Goal: Task Accomplishment & Management: Manage account settings

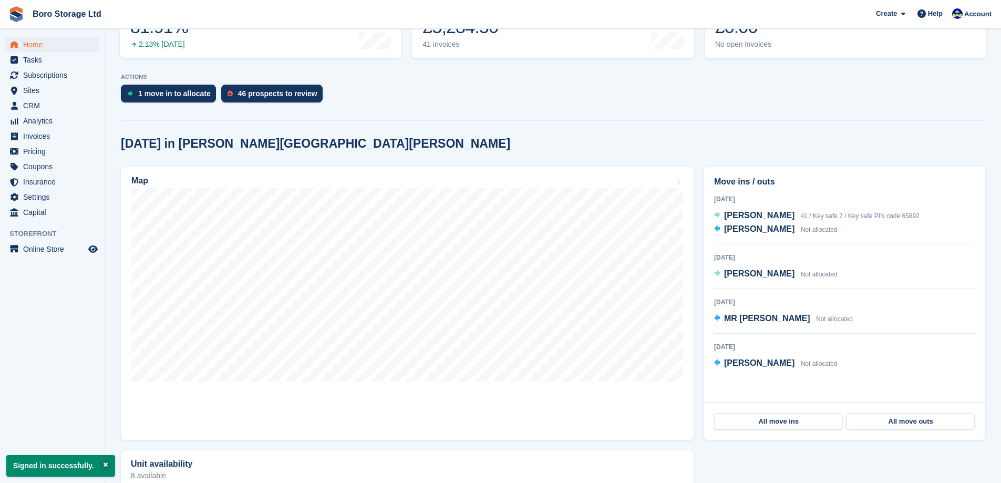
scroll to position [210, 0]
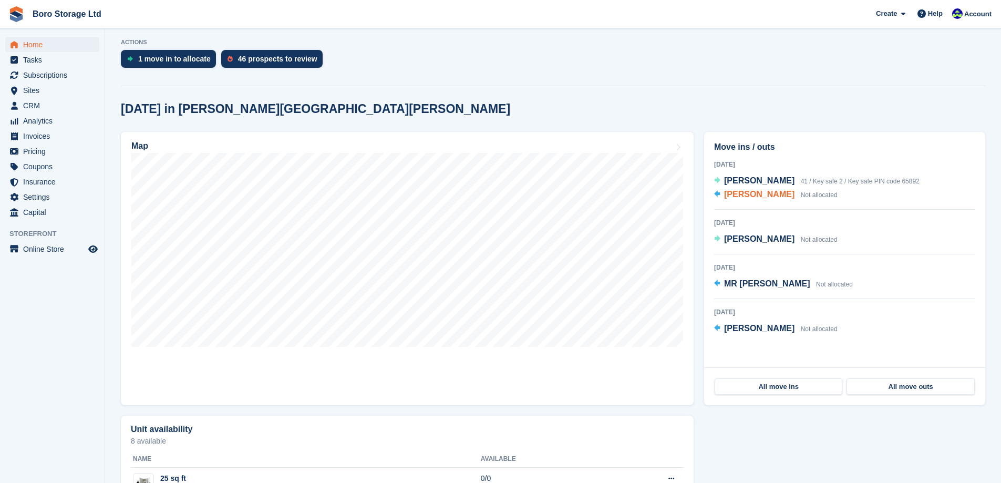
click at [753, 199] on span "[PERSON_NAME]" at bounding box center [759, 194] width 70 height 9
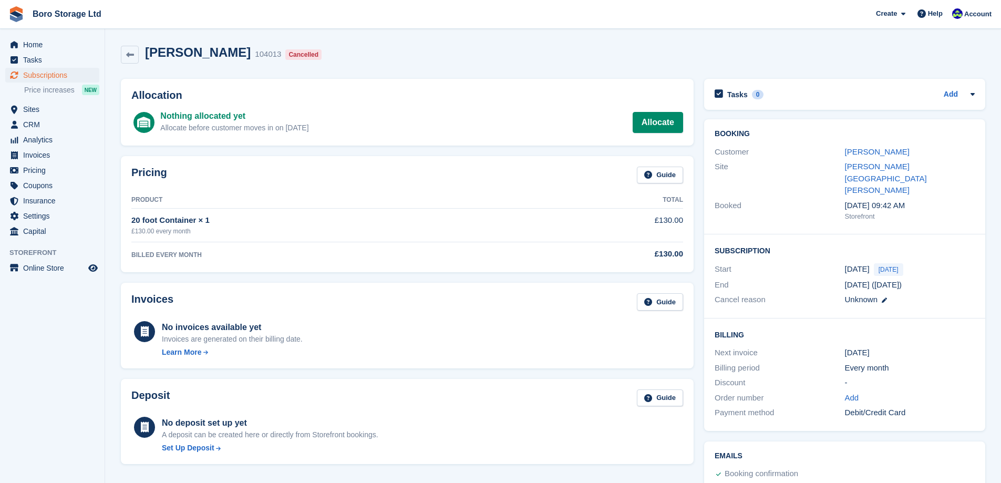
click at [285, 54] on div "Cancelled" at bounding box center [303, 54] width 36 height 11
click at [47, 16] on link "Boro Storage Ltd" at bounding box center [66, 13] width 77 height 17
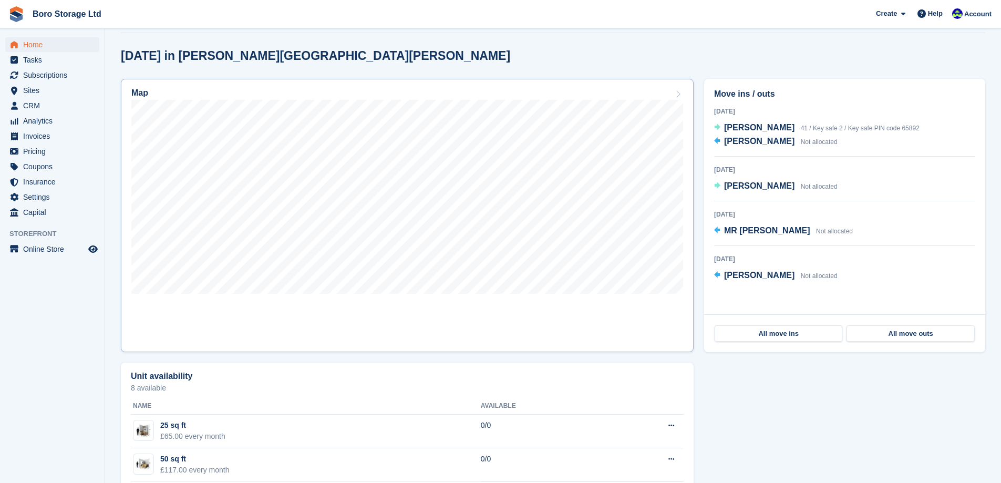
scroll to position [263, 0]
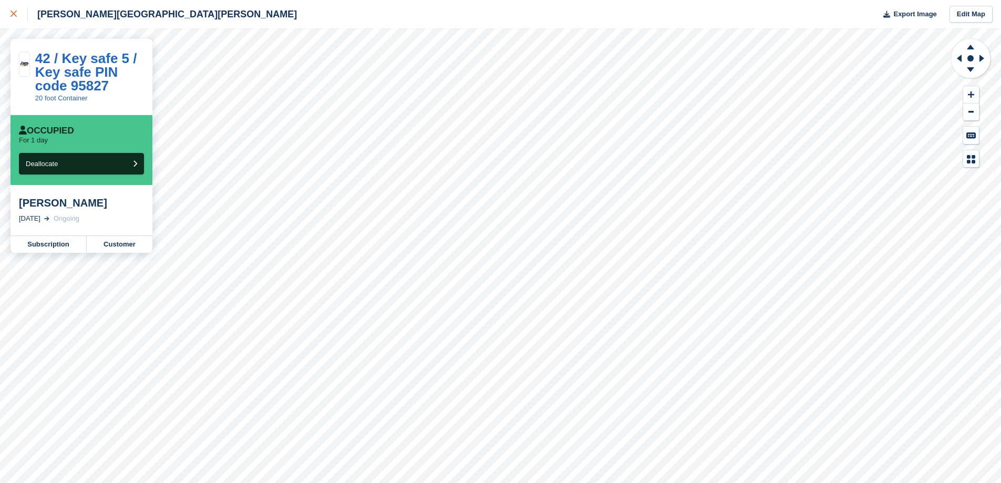
click at [14, 16] on icon at bounding box center [14, 14] width 6 height 6
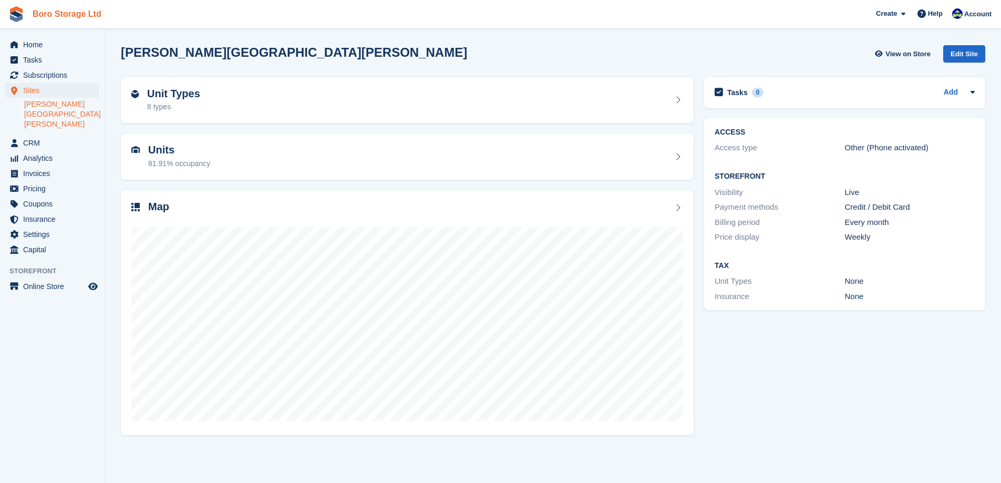
click at [50, 20] on link "Boro Storage Ltd" at bounding box center [66, 13] width 77 height 17
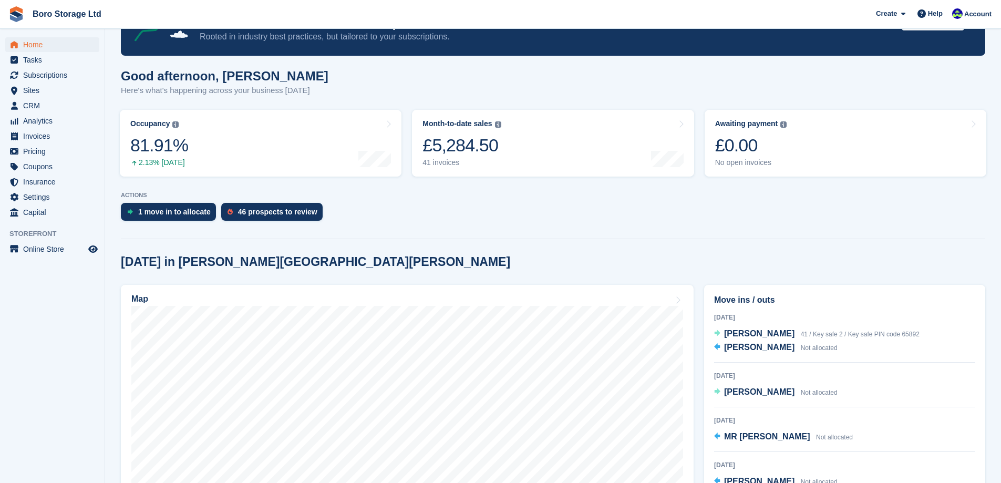
scroll to position [210, 0]
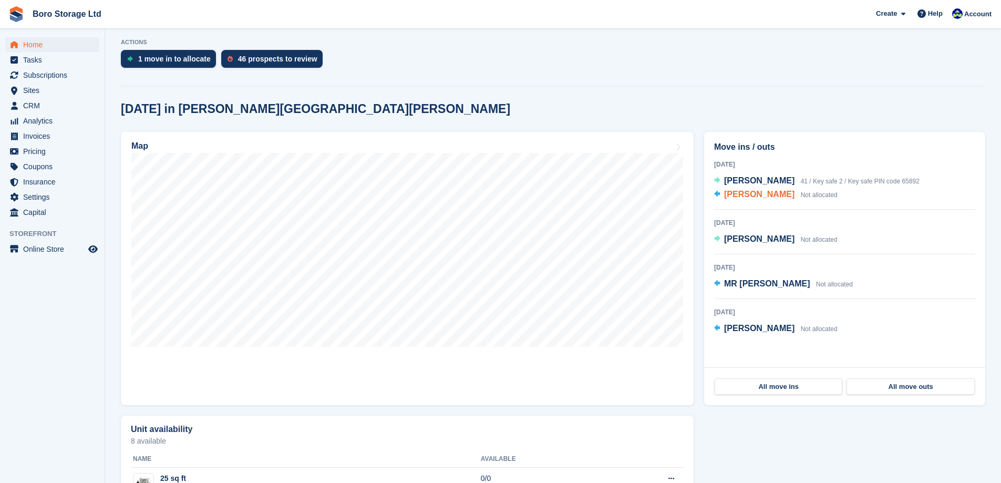
click at [759, 196] on span "Lorne Jowsey" at bounding box center [759, 194] width 70 height 9
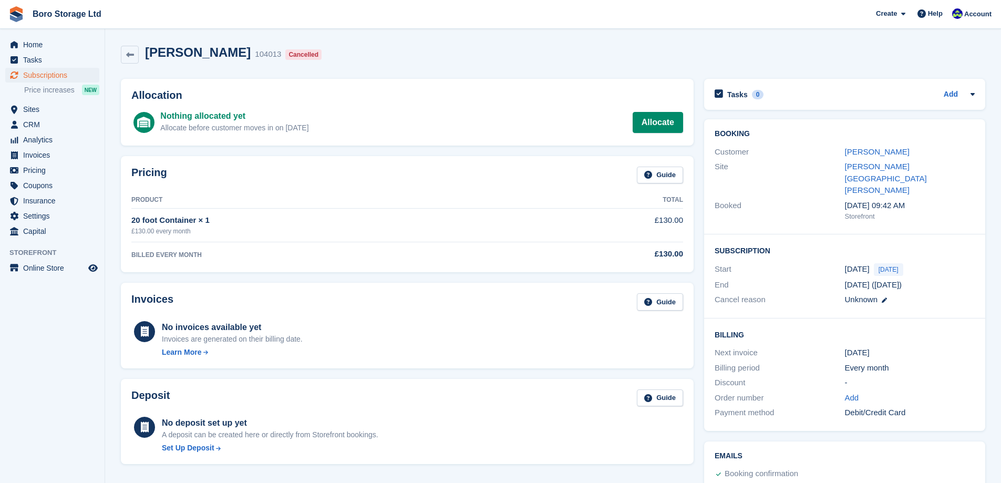
click at [271, 60] on div "Lorne Jowsey 104013 Cancelled" at bounding box center [232, 54] width 187 height 19
click at [285, 56] on div "Cancelled" at bounding box center [303, 54] width 36 height 11
click at [45, 11] on link "Boro Storage Ltd" at bounding box center [66, 13] width 77 height 17
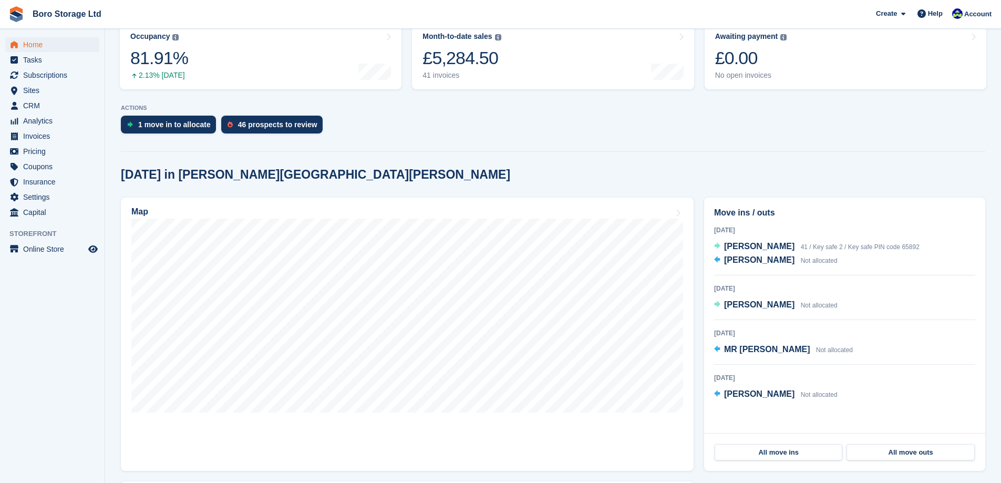
scroll to position [210, 0]
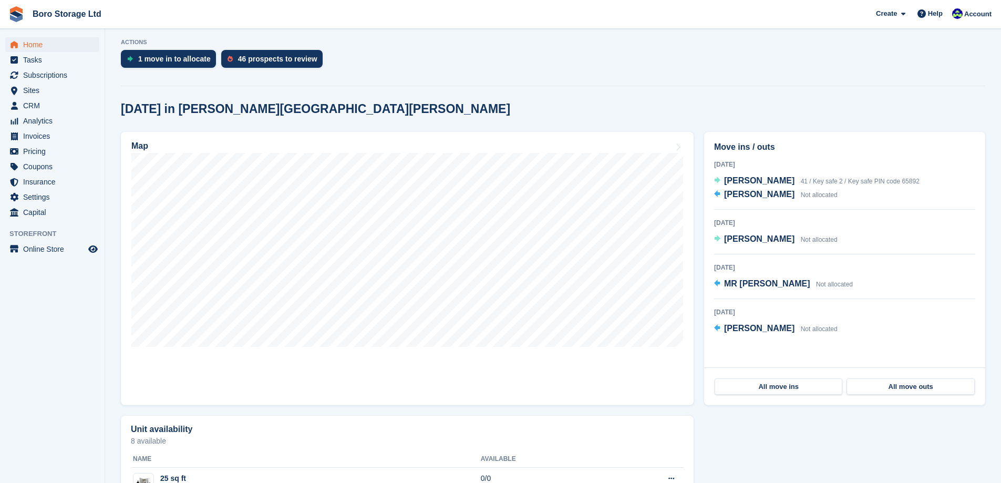
click at [711, 60] on div "1 move in to allocate 46 prospects to review" at bounding box center [553, 61] width 865 height 23
click at [34, 45] on span "Home" at bounding box center [54, 44] width 63 height 15
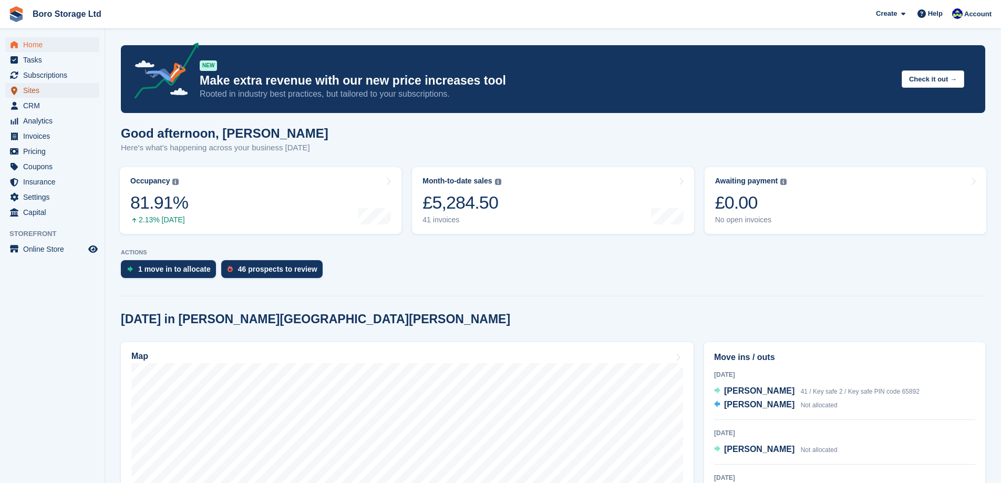
click at [43, 86] on span "Sites" at bounding box center [54, 90] width 63 height 15
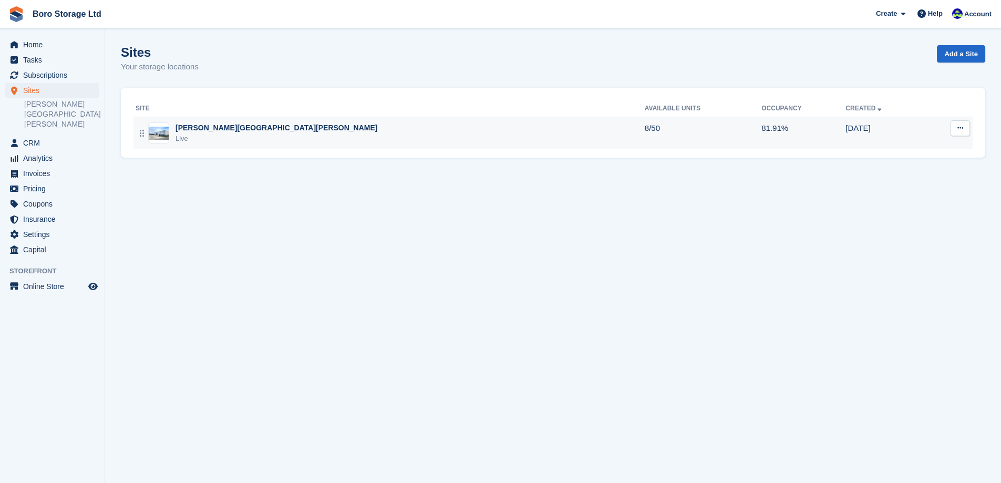
click at [220, 127] on div "[PERSON_NAME][GEOGRAPHIC_DATA][PERSON_NAME]" at bounding box center [277, 127] width 202 height 11
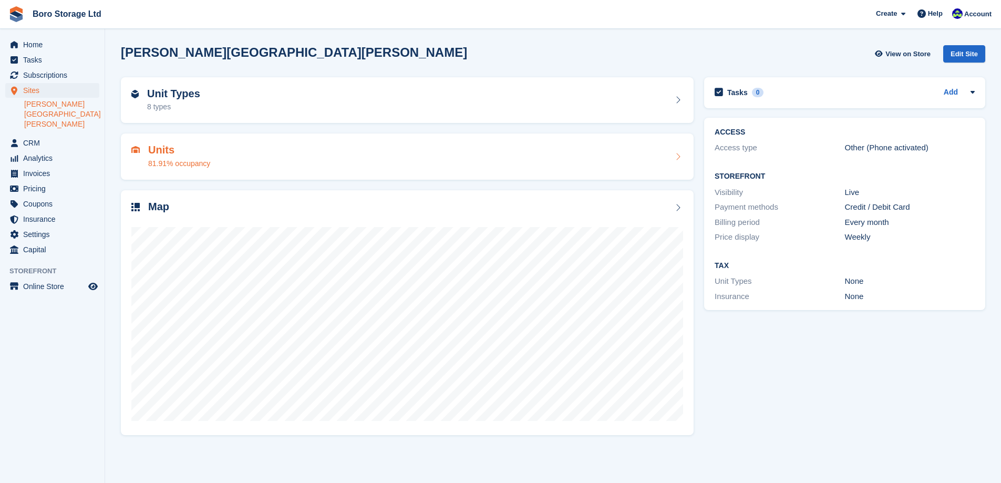
click at [152, 144] on h2 "Units" at bounding box center [179, 150] width 62 height 12
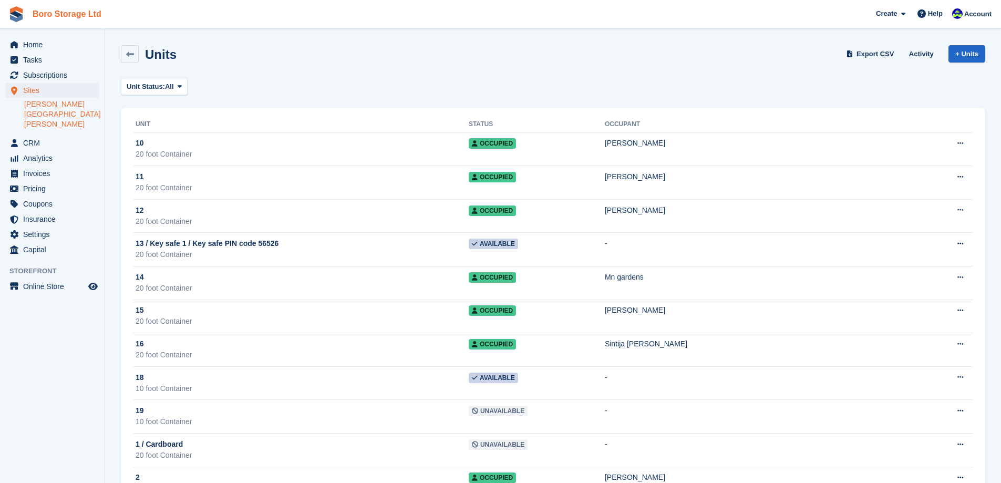
click at [58, 18] on link "Boro Storage Ltd" at bounding box center [66, 13] width 77 height 17
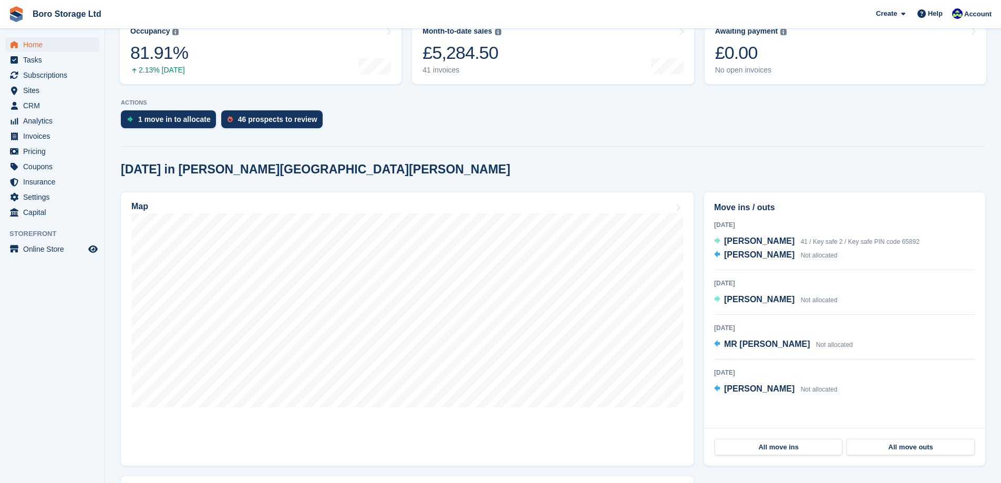
scroll to position [158, 0]
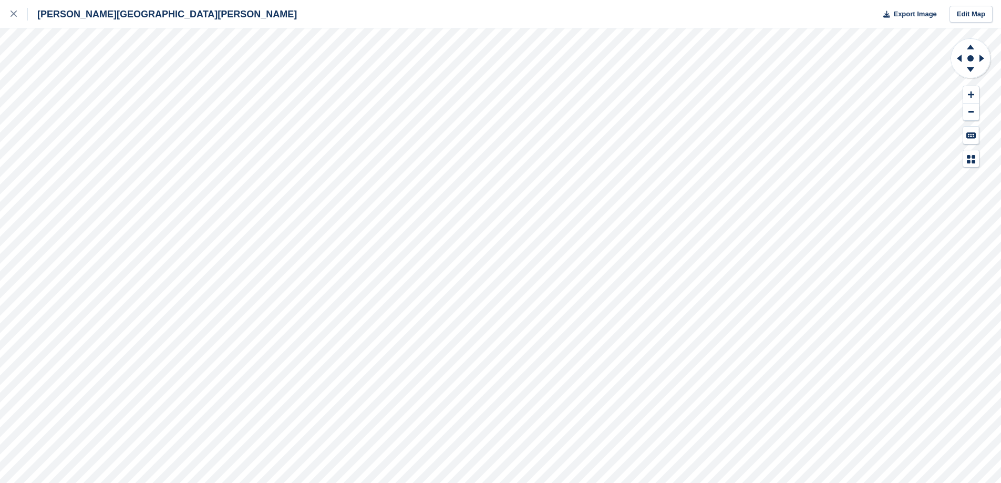
click at [61, 91] on div "[PERSON_NAME] [PERSON_NAME] Road Export Image Edit Map" at bounding box center [500, 241] width 1001 height 483
click at [71, 90] on div "[PERSON_NAME] [PERSON_NAME] Road Export Image Edit Map" at bounding box center [500, 241] width 1001 height 483
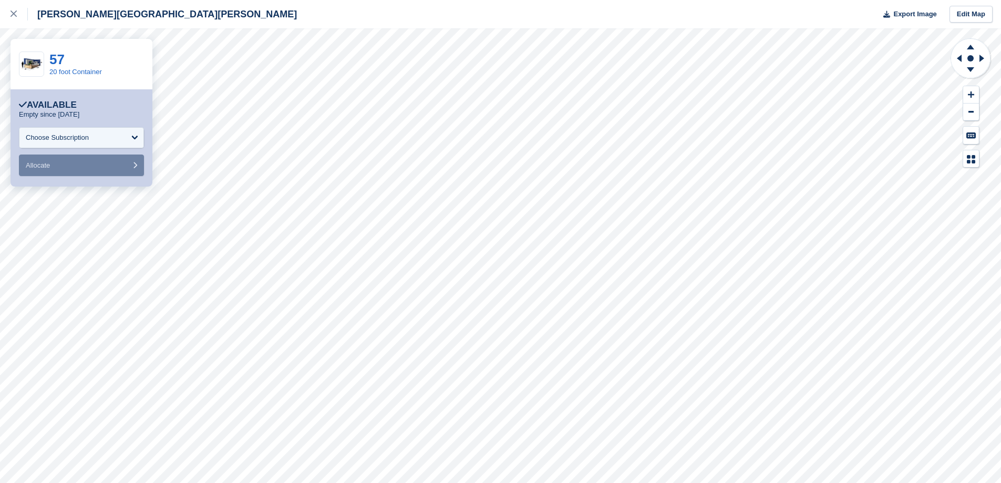
click at [55, 16] on div "[PERSON_NAME][GEOGRAPHIC_DATA][PERSON_NAME]" at bounding box center [162, 14] width 269 height 13
click at [8, 12] on link at bounding box center [14, 14] width 28 height 28
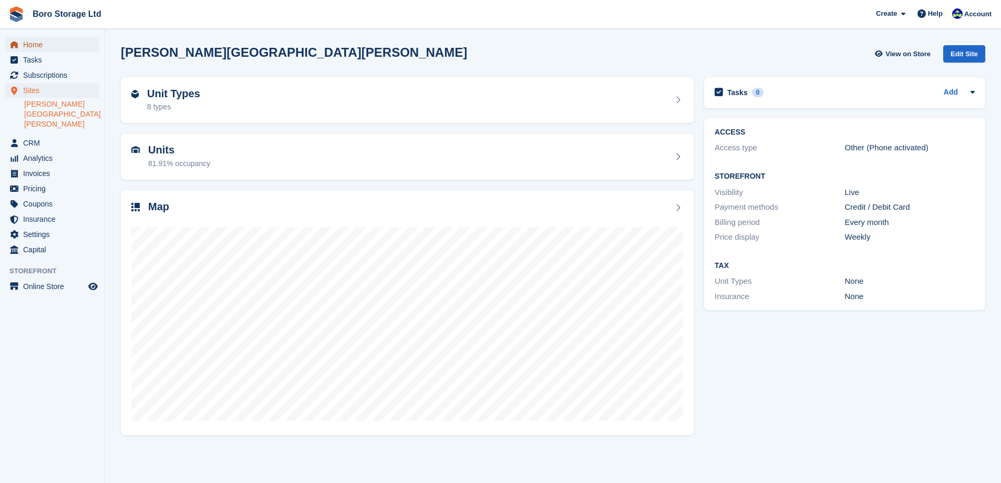
click at [48, 50] on span "Home" at bounding box center [54, 44] width 63 height 15
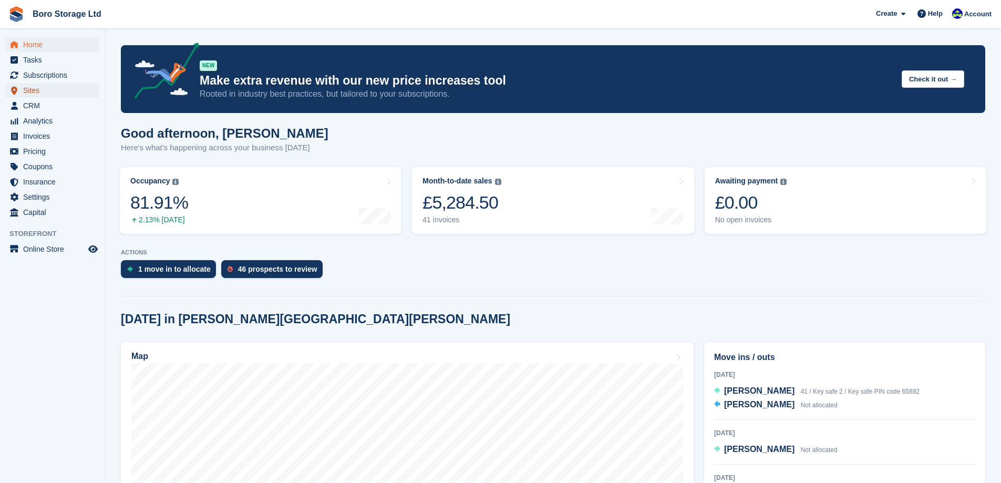
click at [33, 96] on span "Sites" at bounding box center [54, 90] width 63 height 15
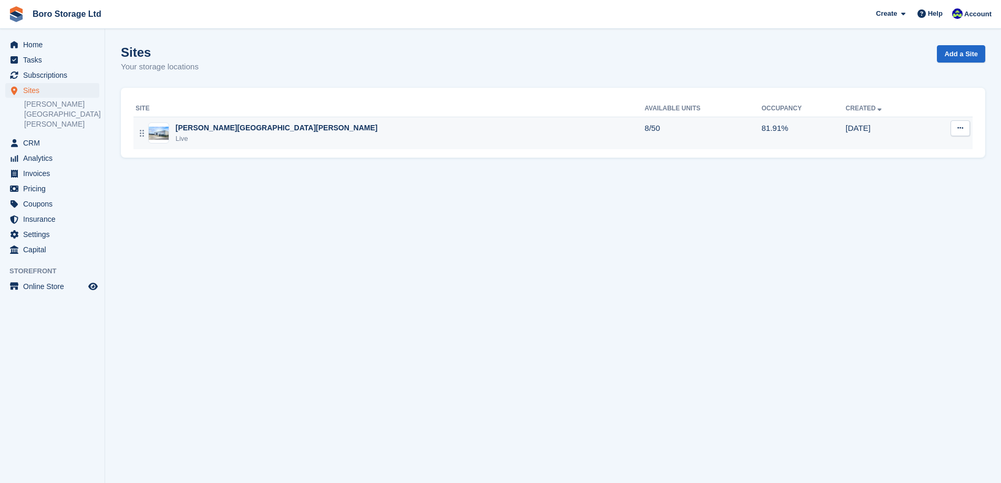
click at [211, 130] on div "[PERSON_NAME][GEOGRAPHIC_DATA][PERSON_NAME]" at bounding box center [277, 127] width 202 height 11
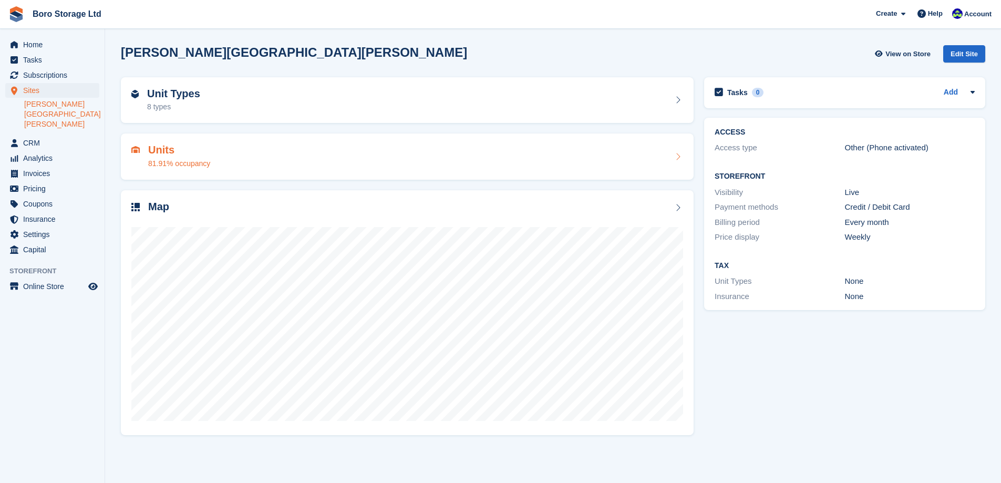
click at [162, 144] on h2 "Units" at bounding box center [179, 150] width 62 height 12
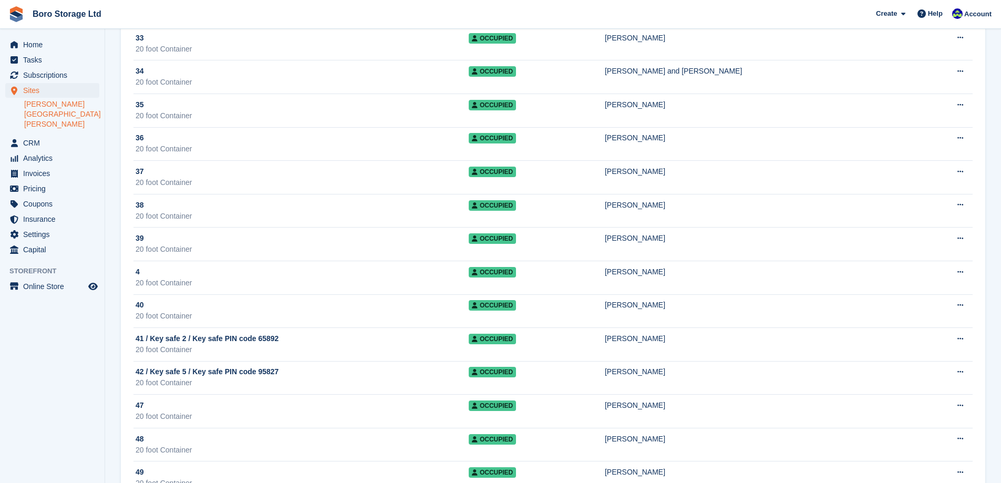
scroll to position [894, 0]
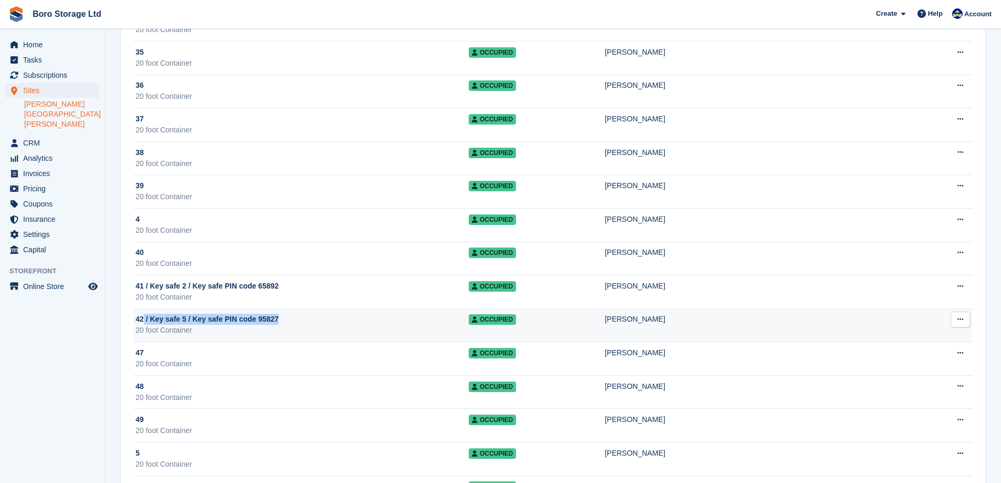
drag, startPoint x: 310, startPoint y: 324, endPoint x: 143, endPoint y: 323, distance: 166.6
click at [143, 323] on div "42 / Key safe 5 / Key safe PIN code 95827" at bounding box center [302, 319] width 333 height 11
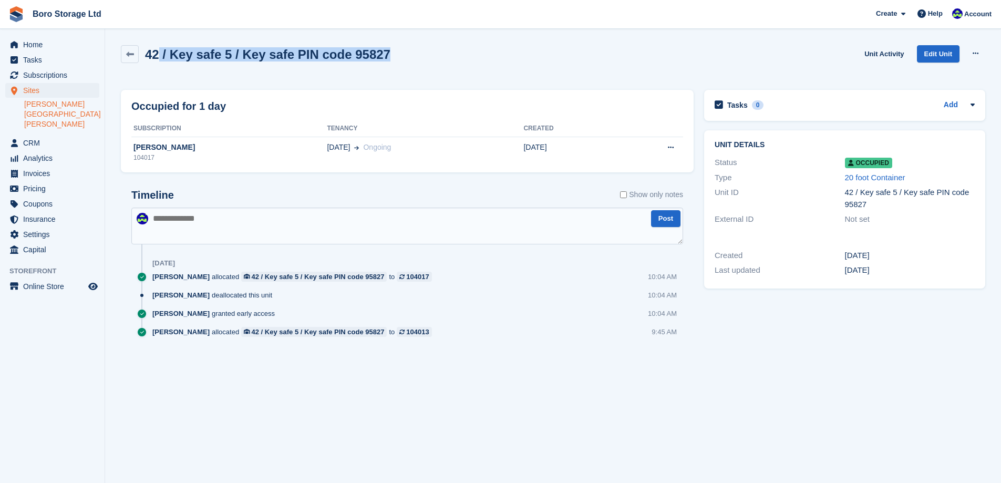
drag, startPoint x: 387, startPoint y: 54, endPoint x: 159, endPoint y: 61, distance: 227.7
click at [159, 61] on div "42 / Key safe 5 / Key safe PIN code 95827 Unit Activity Edit Unit Overlock Repo…" at bounding box center [553, 60] width 865 height 30
copy h2 "/ Key safe 5 / Key safe PIN code 95827"
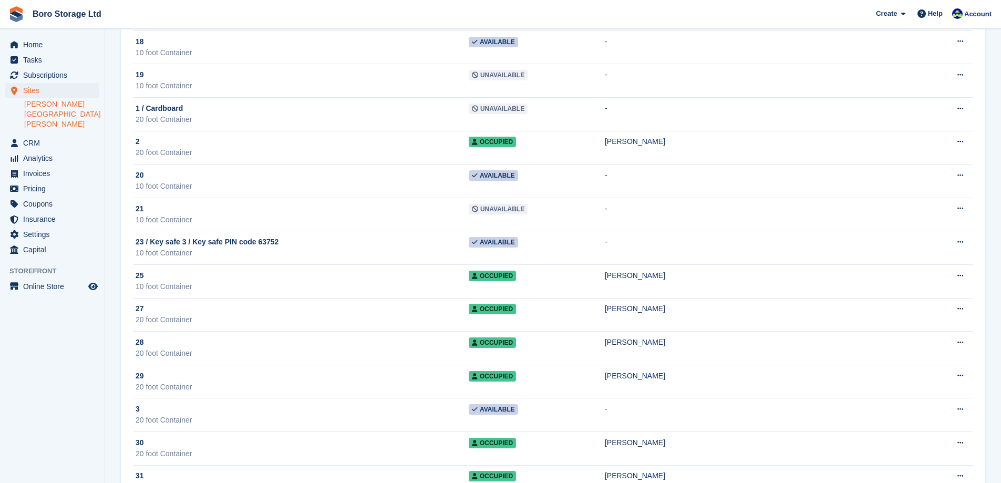
scroll to position [293, 0]
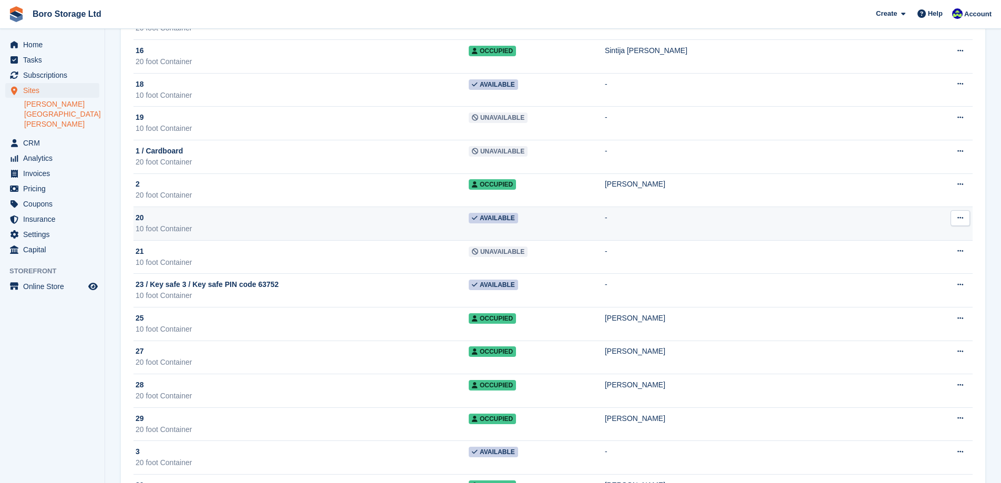
click at [333, 219] on div "20" at bounding box center [302, 217] width 333 height 11
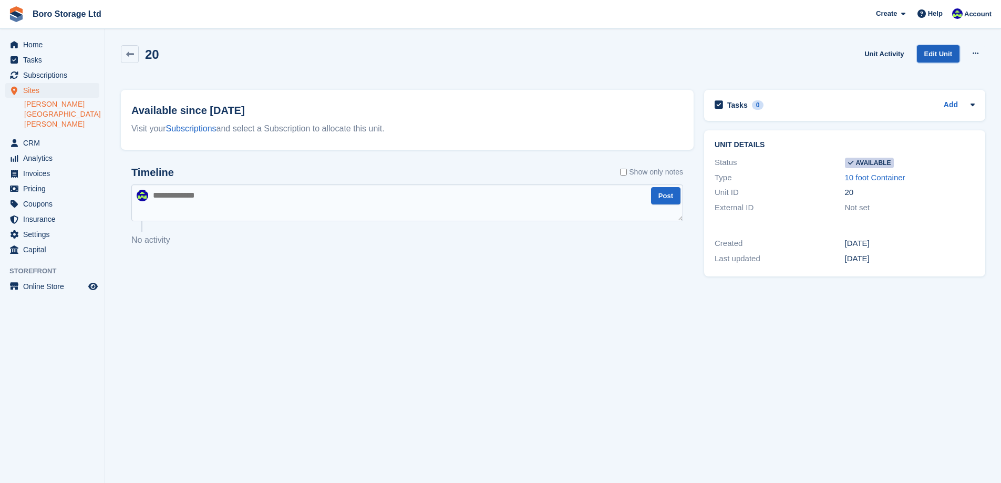
click at [929, 52] on link "Edit Unit" at bounding box center [938, 53] width 43 height 17
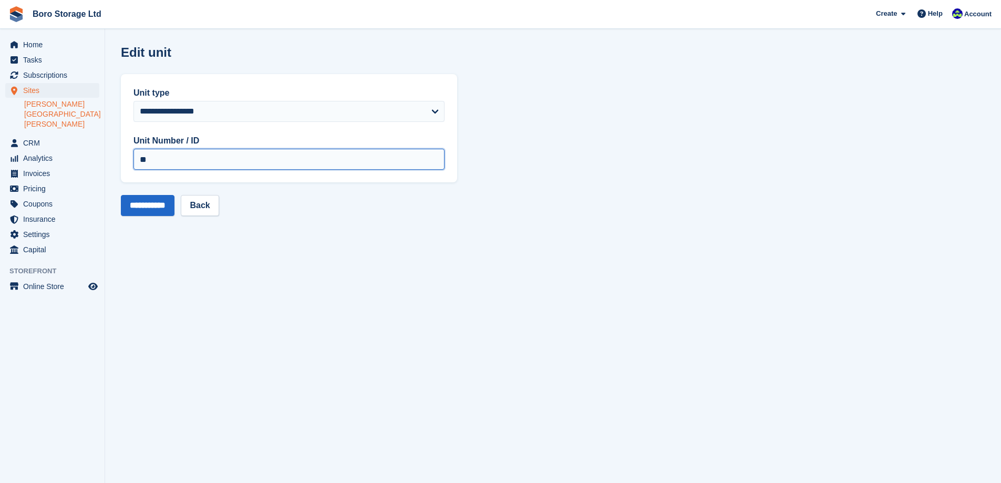
click at [198, 167] on input "**" at bounding box center [289, 159] width 311 height 21
paste input "**********"
type input "**********"
click at [164, 210] on input "**********" at bounding box center [148, 205] width 54 height 21
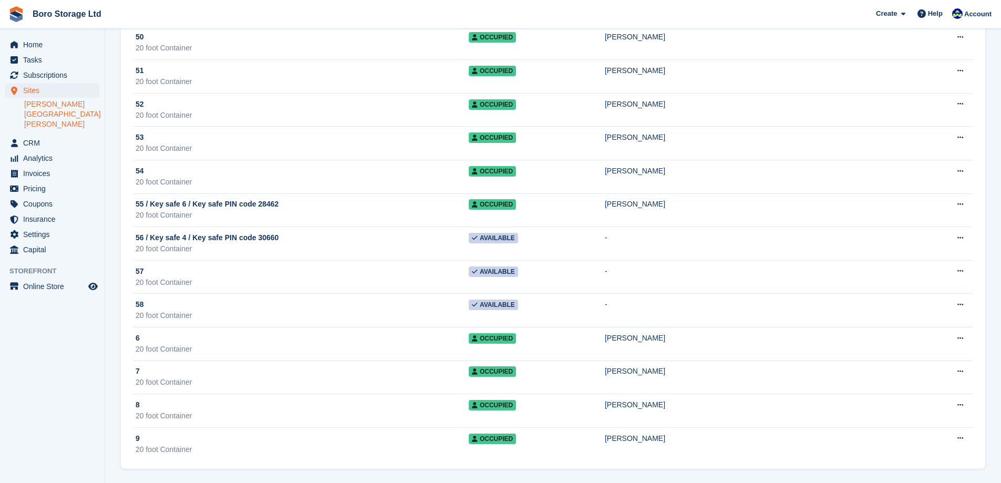
scroll to position [1344, 0]
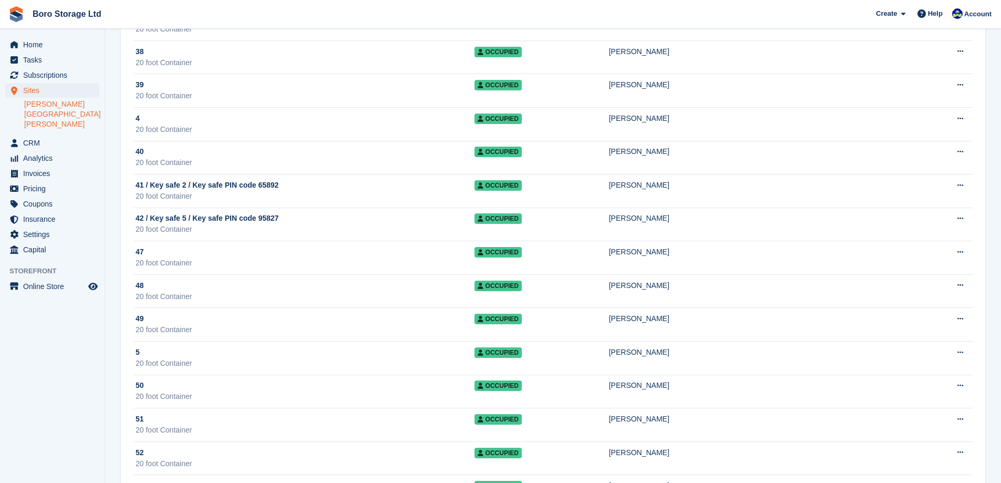
scroll to position [1051, 0]
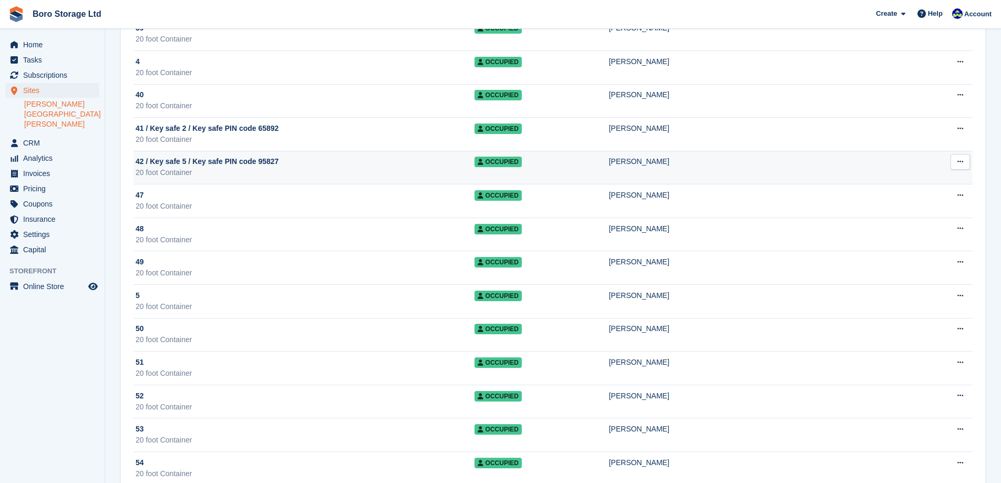
click at [256, 174] on div "20 foot Container" at bounding box center [305, 172] width 339 height 11
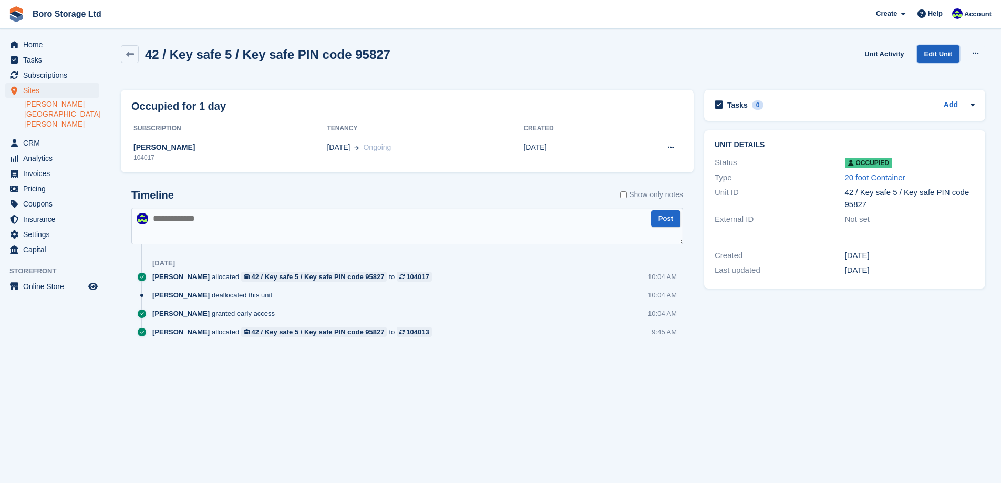
click at [936, 54] on link "Edit Unit" at bounding box center [938, 53] width 43 height 17
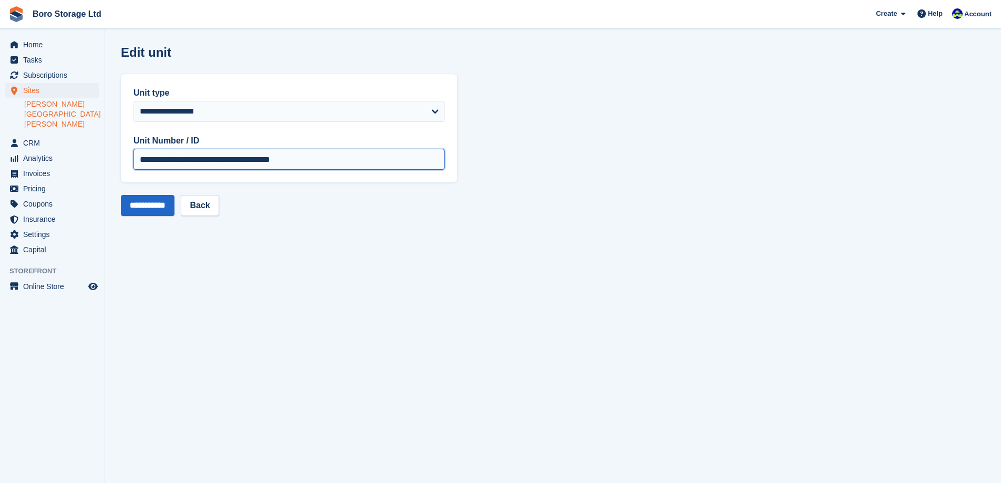
drag, startPoint x: 149, startPoint y: 163, endPoint x: 460, endPoint y: 145, distance: 311.7
click at [460, 145] on section "**********" at bounding box center [553, 241] width 896 height 483
type input "**"
click at [156, 208] on input "**********" at bounding box center [148, 205] width 54 height 21
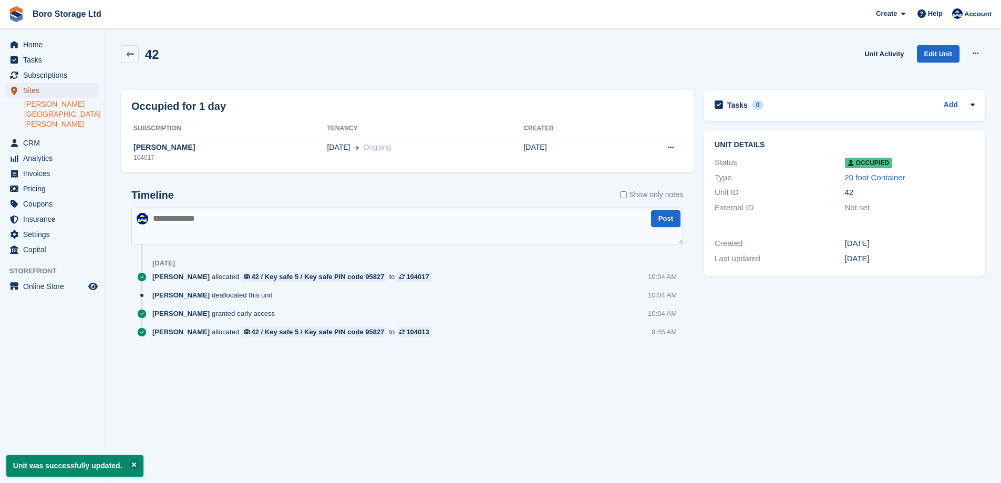
click at [45, 89] on span "Sites" at bounding box center [54, 90] width 63 height 15
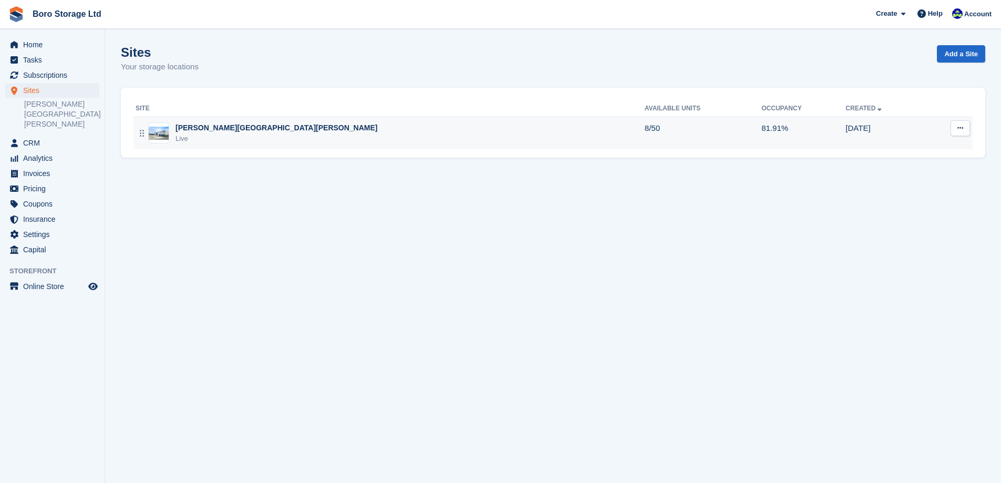
click at [286, 131] on div "Hopper Hill Road Live" at bounding box center [390, 133] width 509 height 22
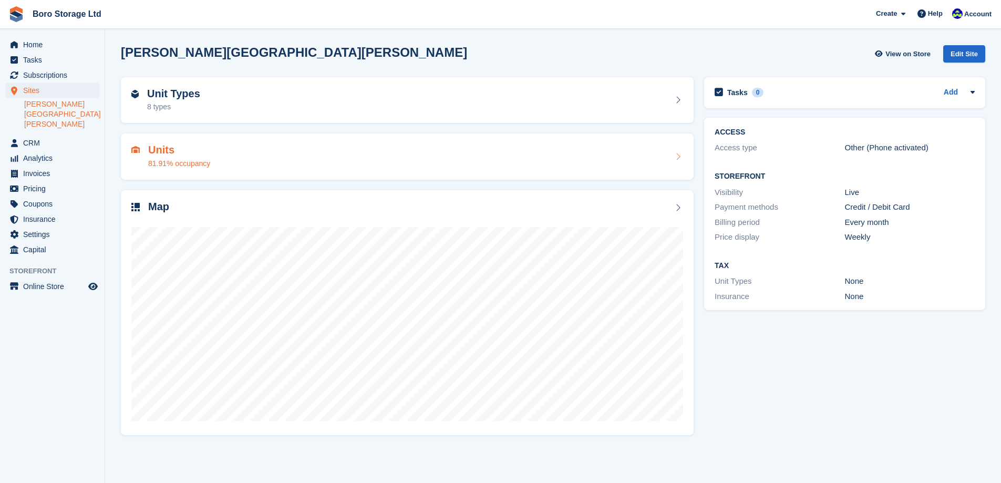
click at [198, 152] on h2 "Units" at bounding box center [179, 150] width 62 height 12
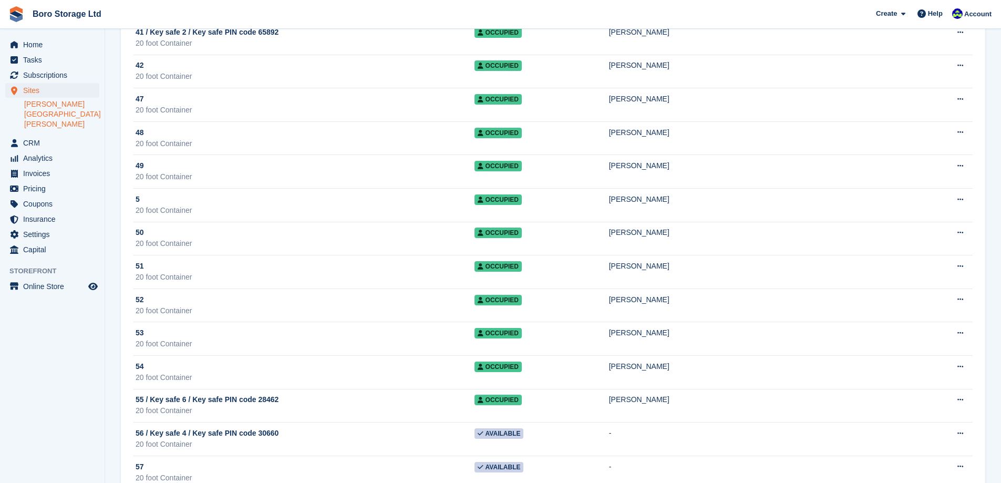
scroll to position [1314, 0]
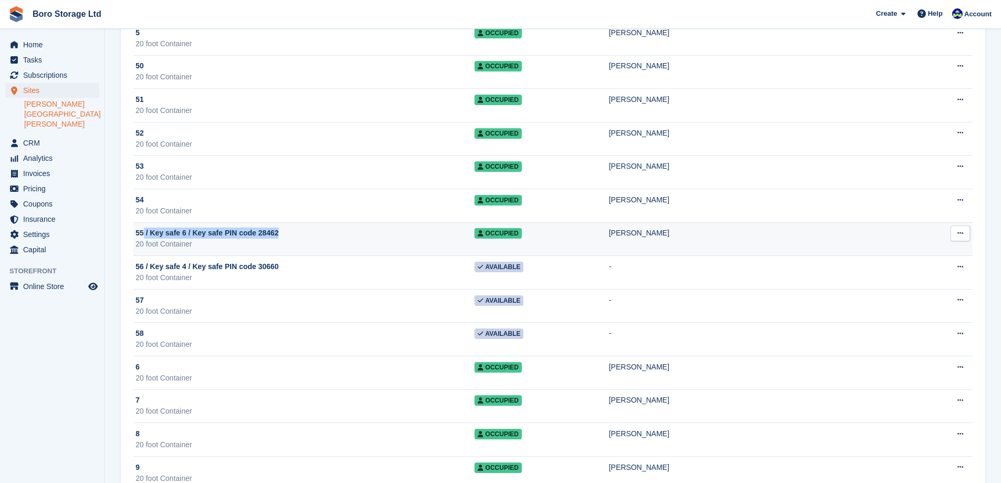
drag, startPoint x: 297, startPoint y: 234, endPoint x: 144, endPoint y: 236, distance: 153.0
click at [144, 236] on div "55 / Key safe 6 / Key safe PIN code 28462" at bounding box center [305, 233] width 339 height 11
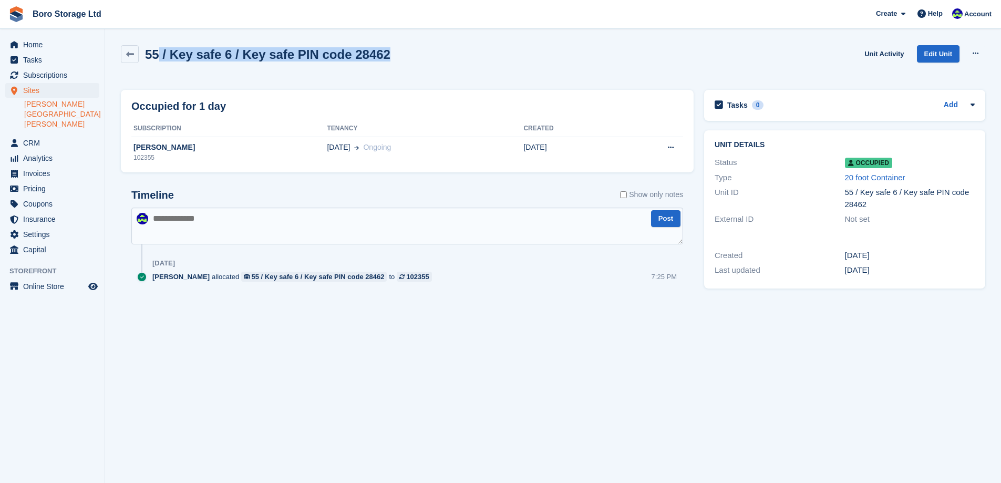
drag, startPoint x: 409, startPoint y: 60, endPoint x: 157, endPoint y: 66, distance: 252.4
click at [157, 66] on div "55 / Key safe 6 / Key safe PIN code 28462 Unit Activity Edit Unit Overlock Repo…" at bounding box center [553, 60] width 865 height 30
copy h2 "/ Key safe 6 / Key safe PIN code 28462"
drag, startPoint x: 139, startPoint y: 4, endPoint x: 288, endPoint y: 5, distance: 148.2
click at [288, 5] on span "Boro Storage Ltd Create Subscription Invoice Contact Deal Discount Page Help Ch…" at bounding box center [500, 14] width 1001 height 28
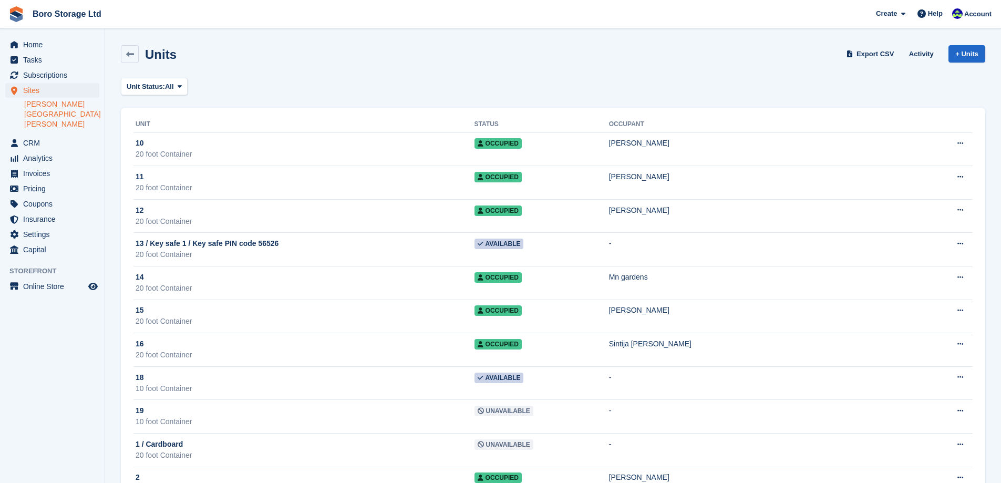
scroll to position [1314, 0]
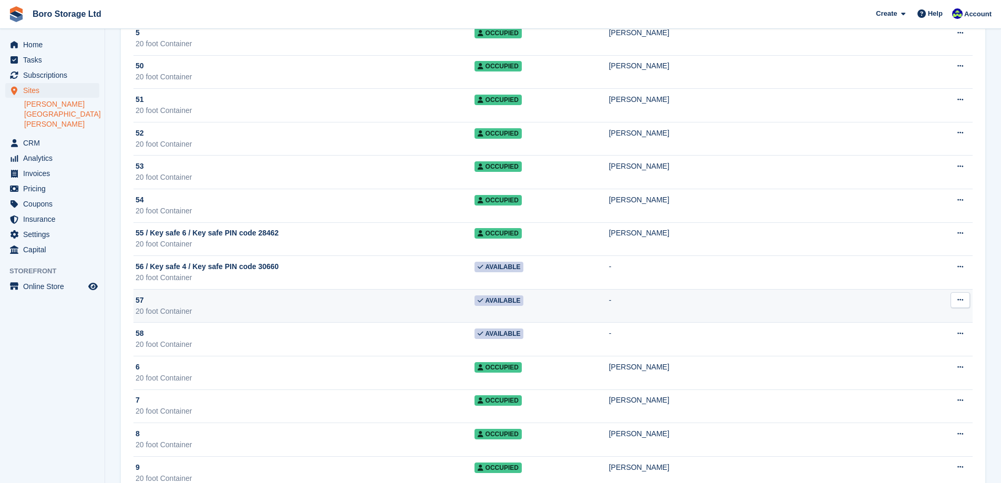
click at [341, 309] on div "20 foot Container" at bounding box center [305, 311] width 339 height 11
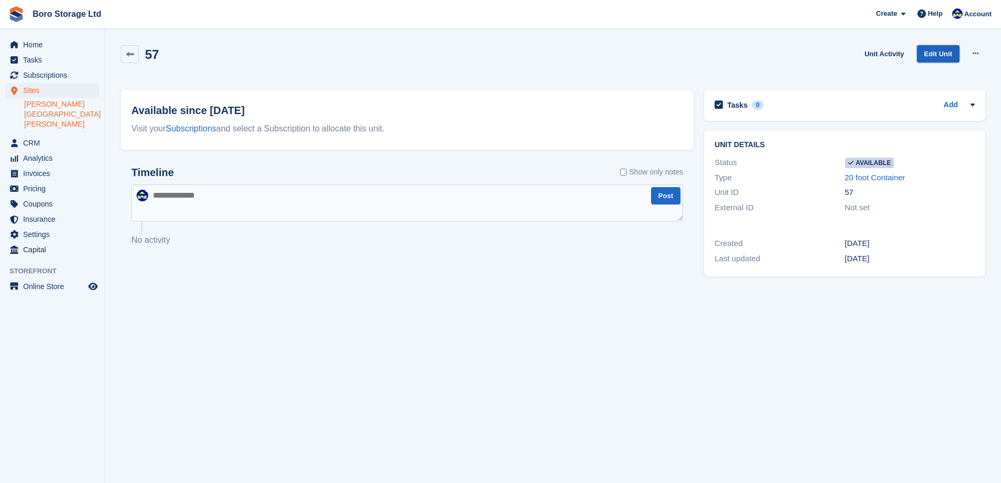
click at [952, 56] on link "Edit Unit" at bounding box center [938, 53] width 43 height 17
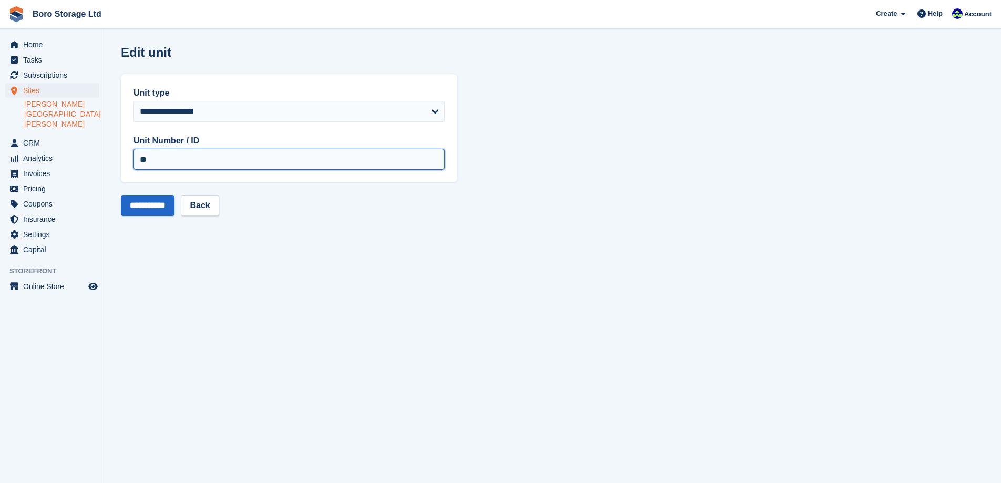
click at [197, 155] on input "**" at bounding box center [289, 159] width 311 height 21
paste input "**********"
type input "**********"
click at [546, 222] on section "**********" at bounding box center [553, 241] width 896 height 483
click at [164, 211] on input "**********" at bounding box center [148, 205] width 54 height 21
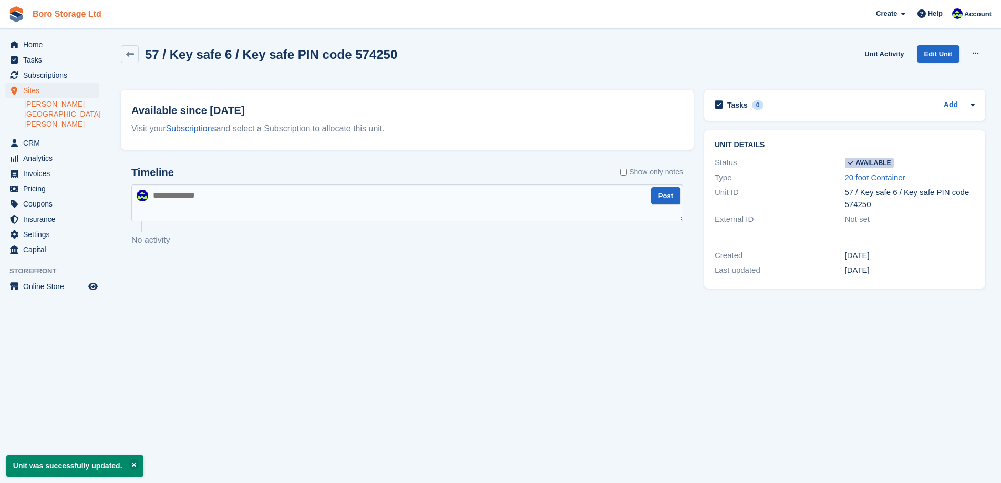
click at [69, 17] on link "Boro Storage Ltd" at bounding box center [66, 13] width 77 height 17
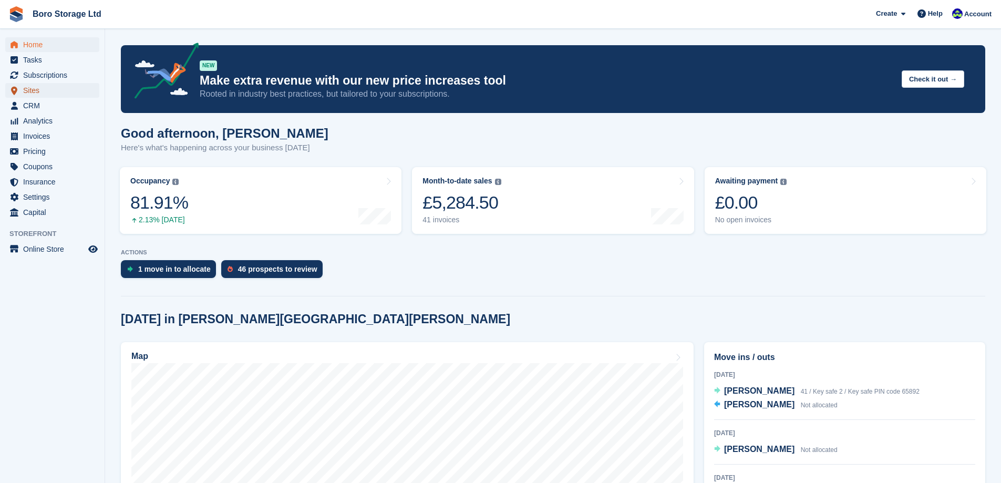
click at [38, 94] on span "Sites" at bounding box center [54, 90] width 63 height 15
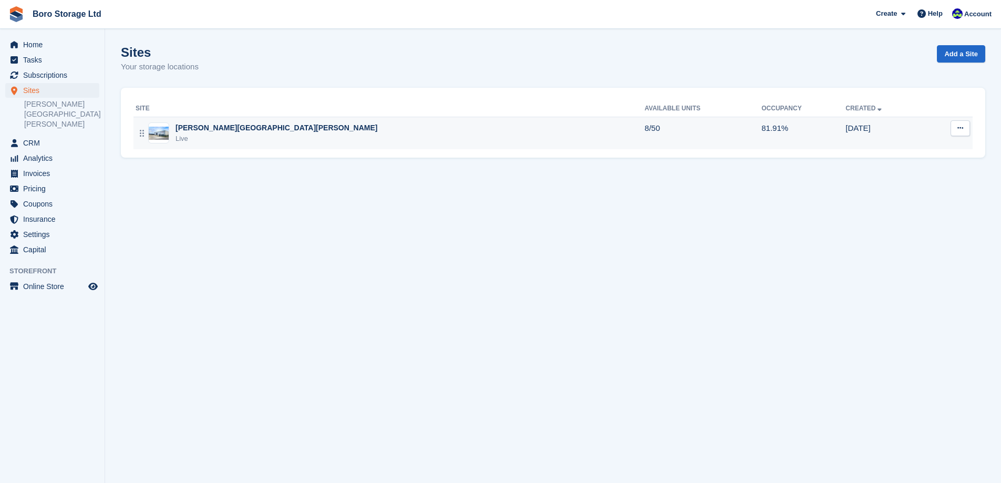
click at [271, 138] on div "[PERSON_NAME][GEOGRAPHIC_DATA][PERSON_NAME] Live" at bounding box center [390, 133] width 509 height 22
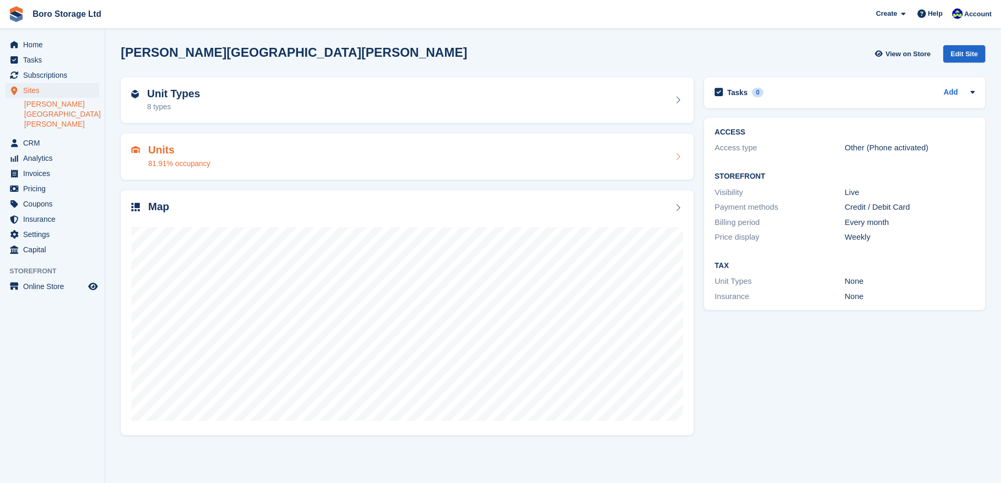
click at [182, 152] on h2 "Units" at bounding box center [179, 150] width 62 height 12
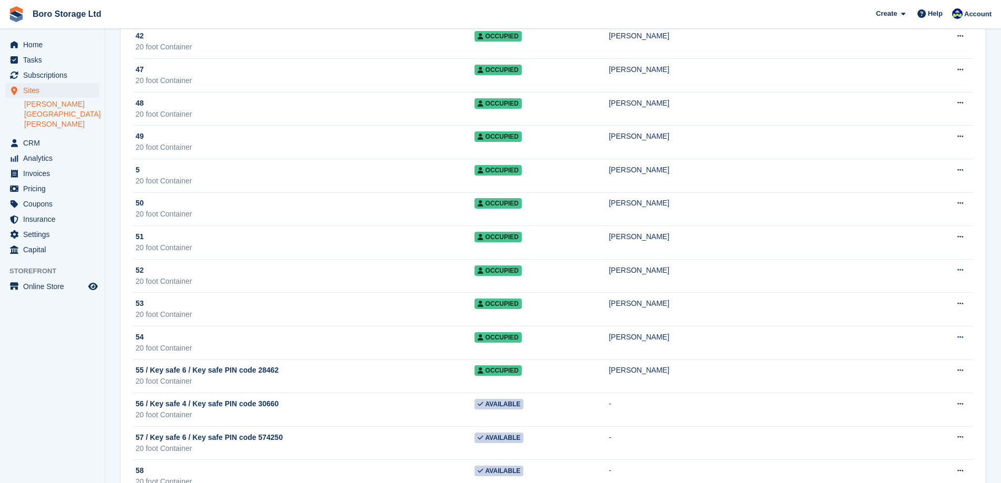
scroll to position [1314, 0]
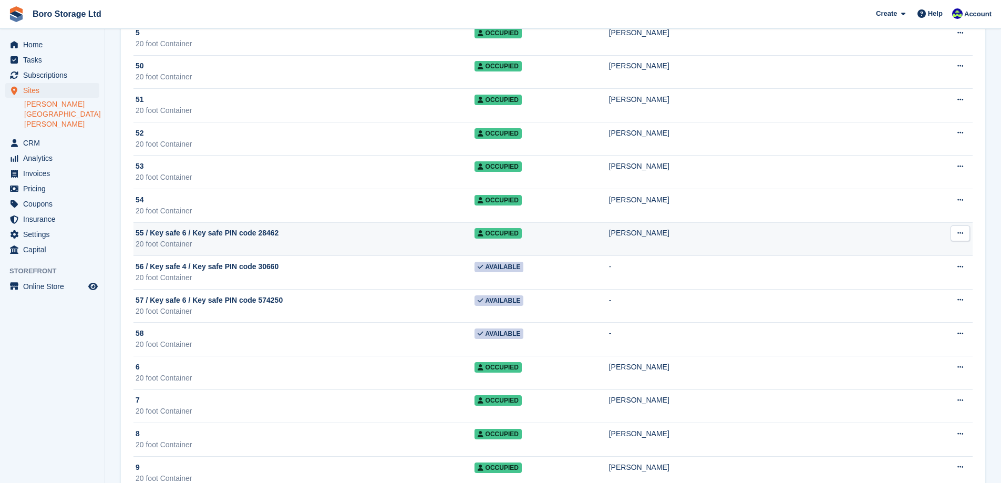
click at [314, 245] on div "20 foot Container" at bounding box center [305, 244] width 339 height 11
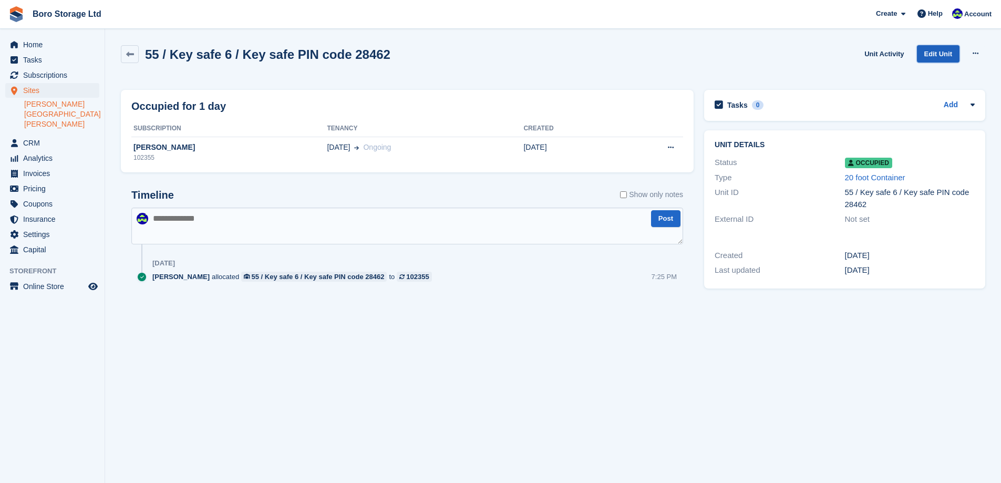
click at [947, 52] on link "Edit Unit" at bounding box center [938, 53] width 43 height 17
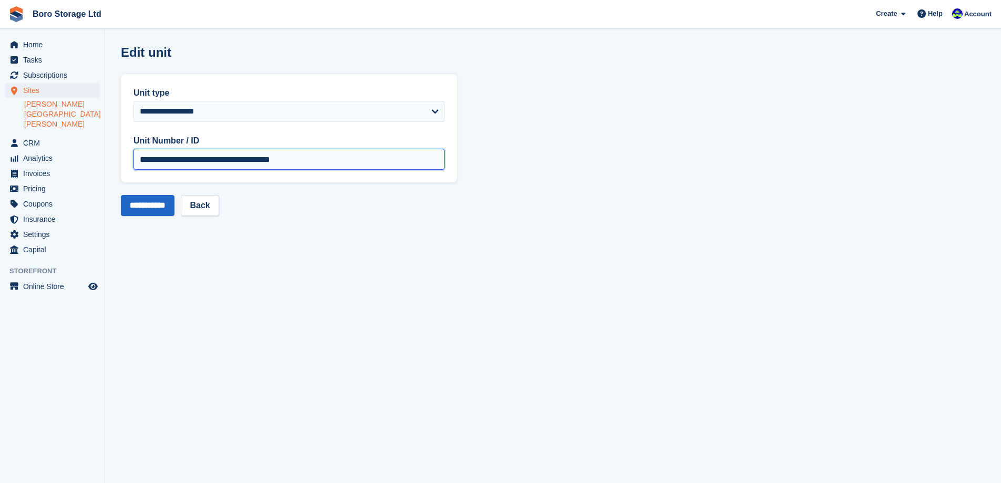
drag, startPoint x: 150, startPoint y: 166, endPoint x: 430, endPoint y: 156, distance: 280.8
click at [430, 156] on input "**********" at bounding box center [289, 159] width 311 height 21
type input "**"
click at [142, 212] on input "**********" at bounding box center [148, 205] width 54 height 21
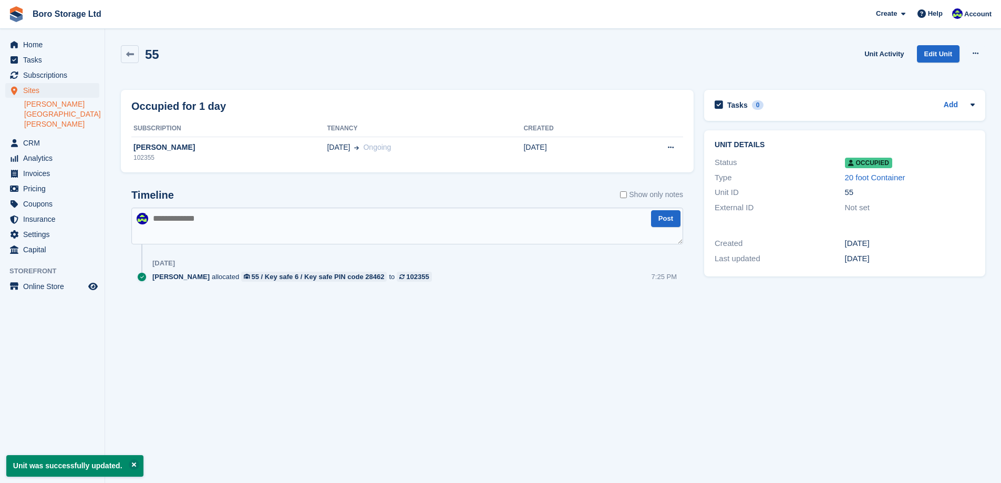
click at [45, 108] on link "[PERSON_NAME][GEOGRAPHIC_DATA][PERSON_NAME]" at bounding box center [61, 114] width 75 height 30
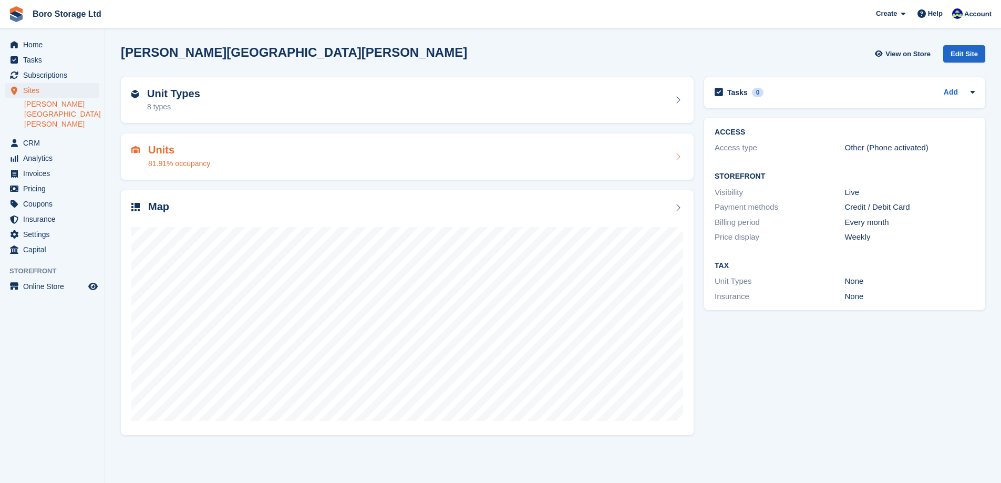
click at [173, 155] on h2 "Units" at bounding box center [179, 150] width 62 height 12
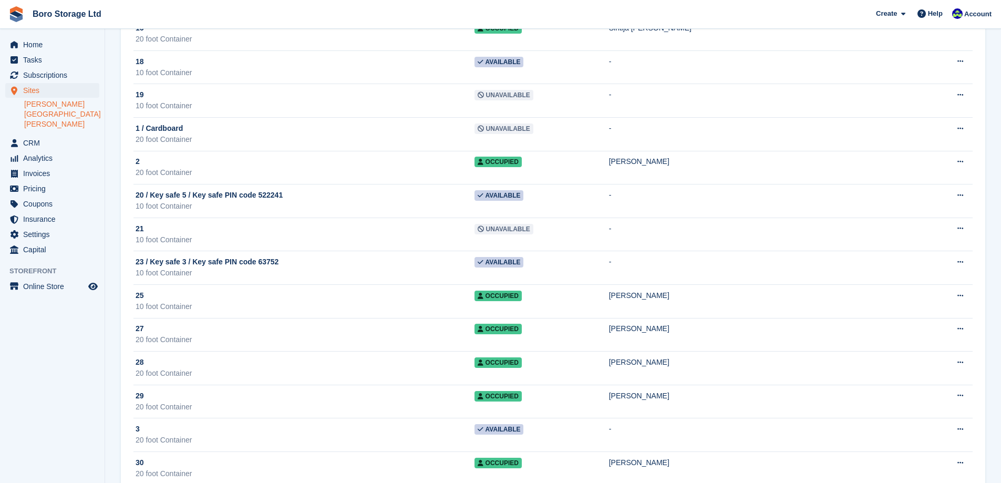
scroll to position [293, 0]
